Goal: Find specific page/section: Find specific page/section

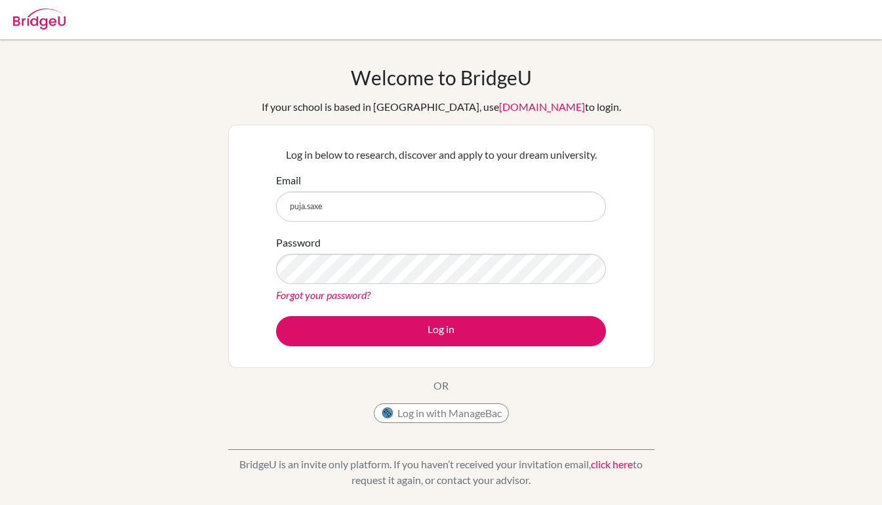
type input "puja.saxena@npsis.edu.sg"
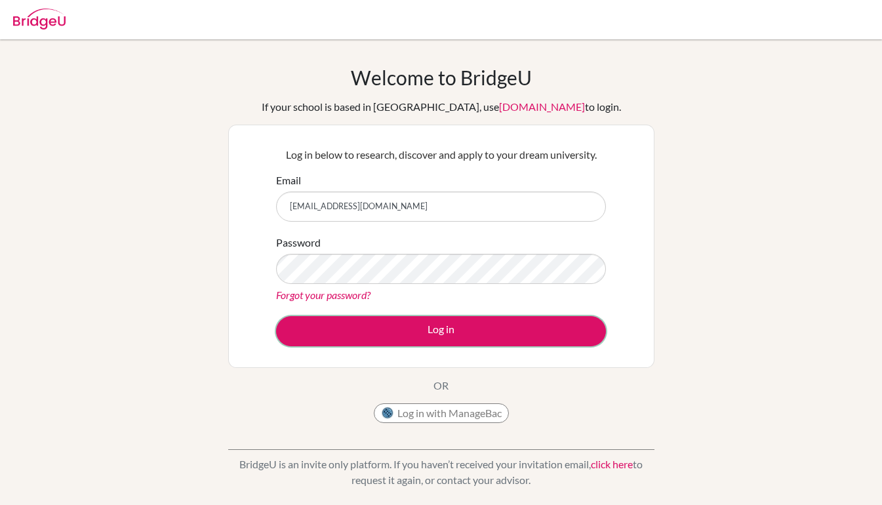
click at [389, 321] on button "Log in" at bounding box center [441, 331] width 330 height 30
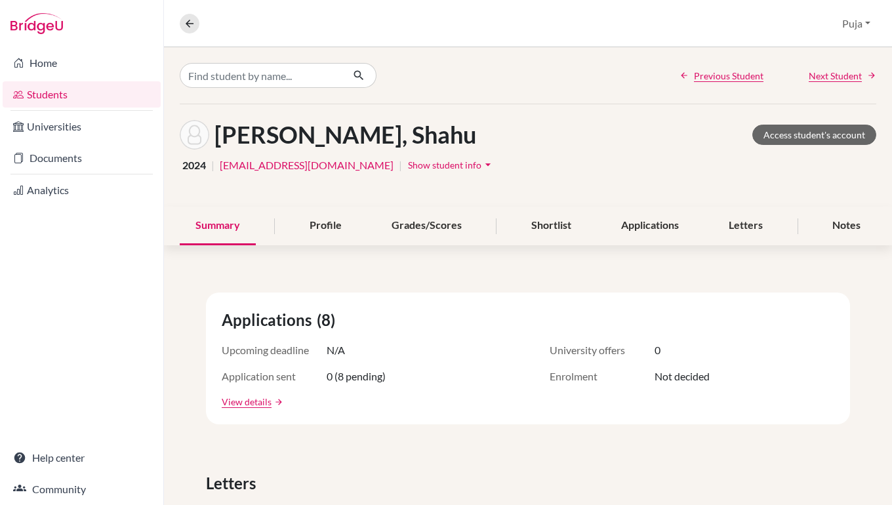
click at [325, 227] on div "Profile" at bounding box center [326, 226] width 64 height 39
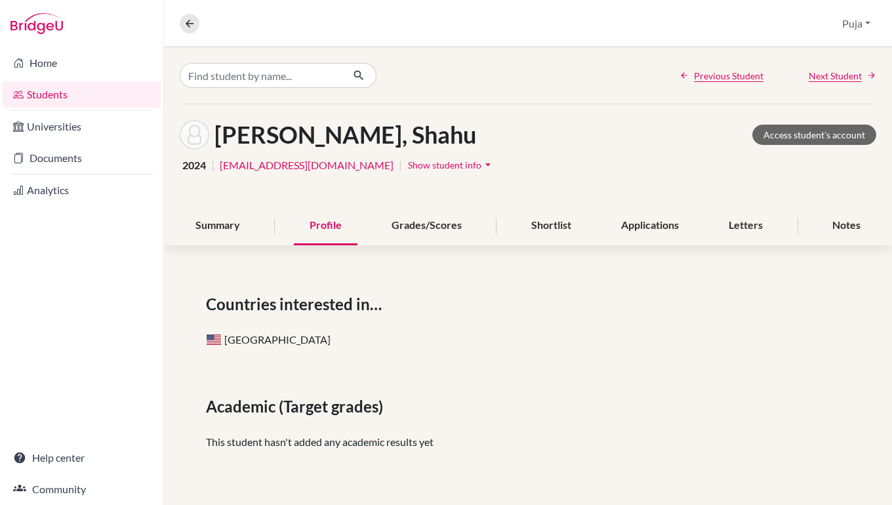
click at [463, 172] on button "Show student info arrow_drop_down" at bounding box center [451, 165] width 88 height 20
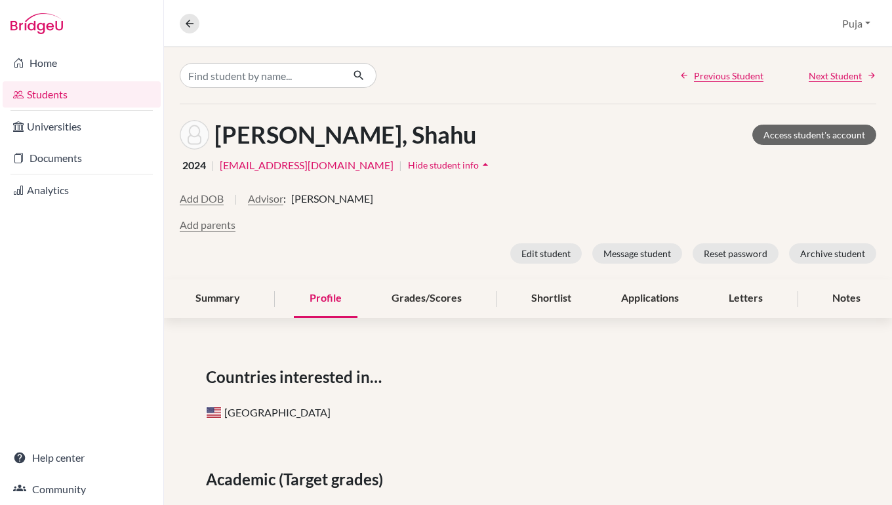
click at [419, 306] on div "Grades/Scores" at bounding box center [427, 298] width 102 height 39
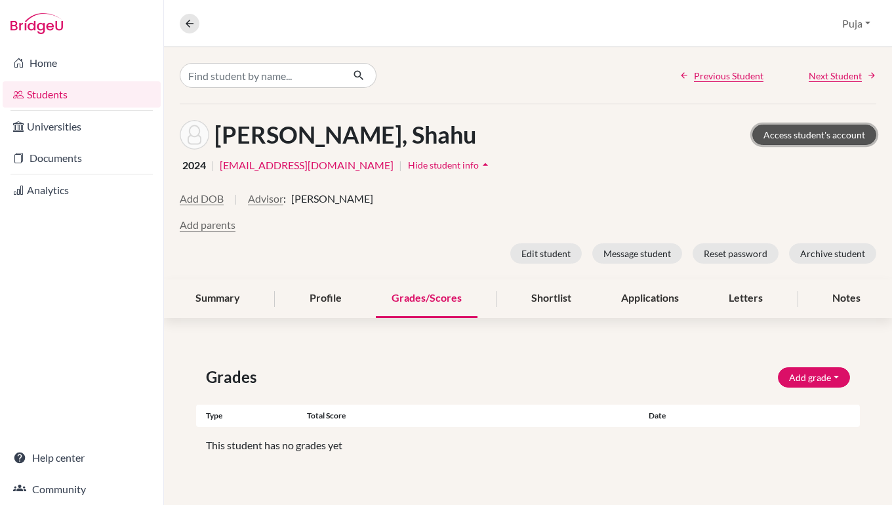
click at [788, 132] on link "Access student's account" at bounding box center [814, 135] width 124 height 20
